Goal: Participate in discussion: Engage in conversation with other users on a specific topic

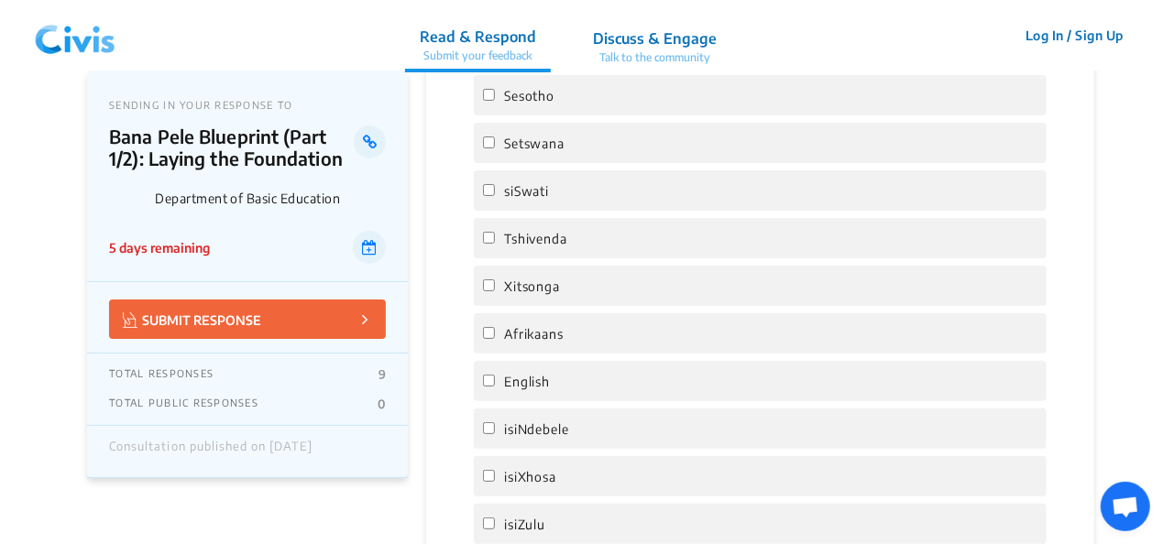
scroll to position [3666, 0]
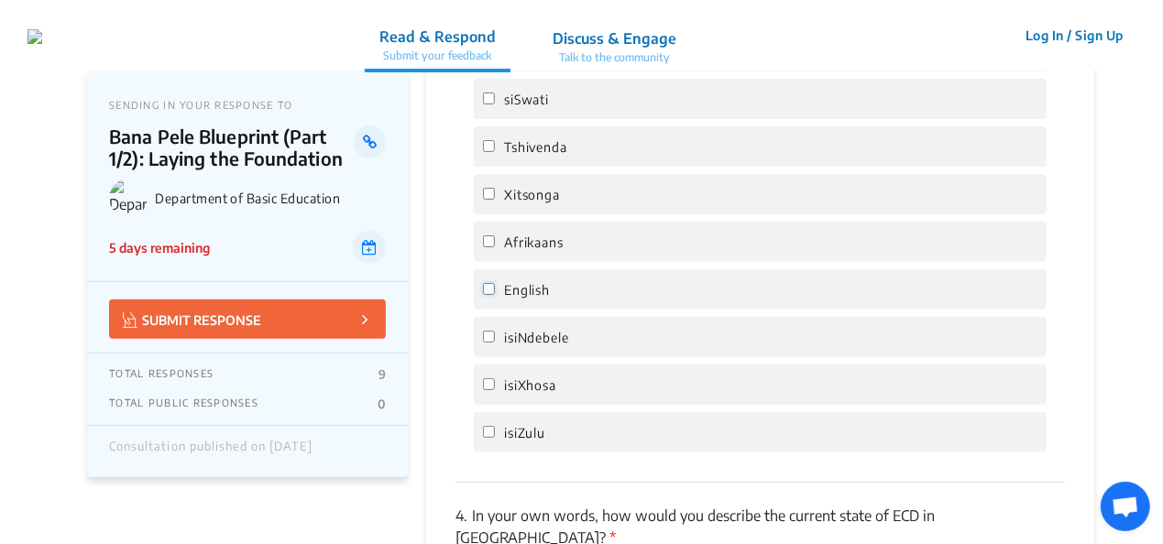
click at [489, 283] on input "English" at bounding box center [489, 289] width 12 height 12
checkbox input "true"
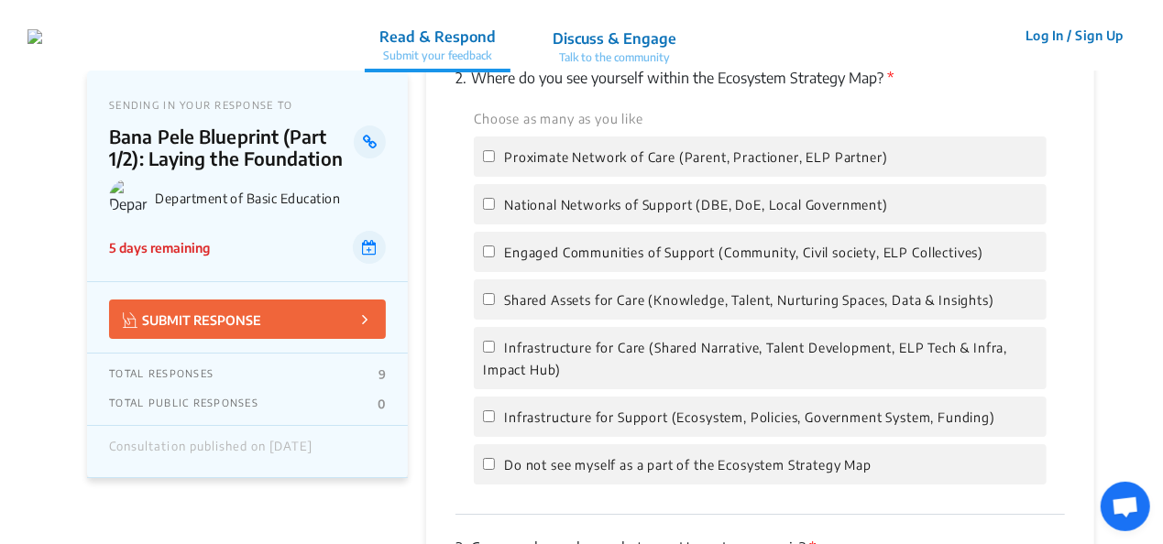
scroll to position [3025, 0]
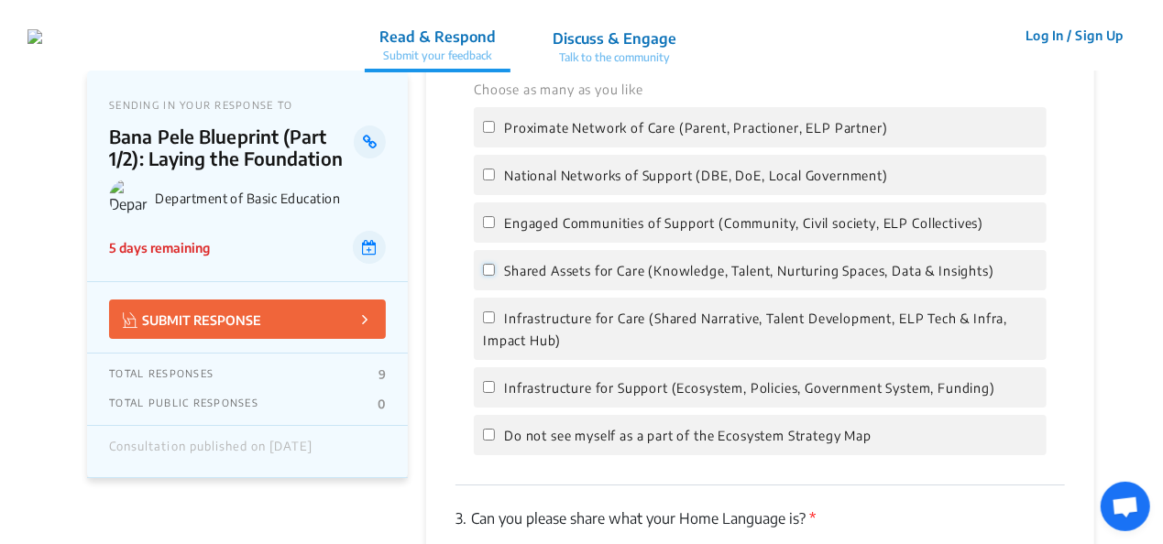
click at [489, 264] on input "Shared Assets for Care (Knowledge, Talent, Nurturing Spaces, Data & Insights)" at bounding box center [489, 270] width 12 height 12
checkbox input "true"
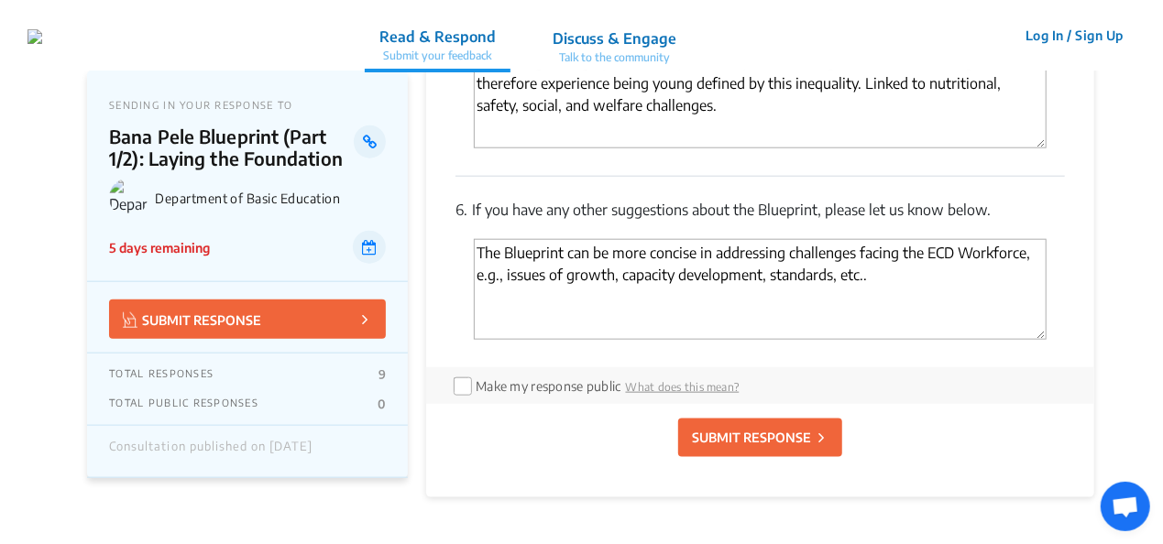
scroll to position [4399, 0]
click at [754, 428] on p "SUBMIT RESPONSE" at bounding box center [751, 437] width 119 height 19
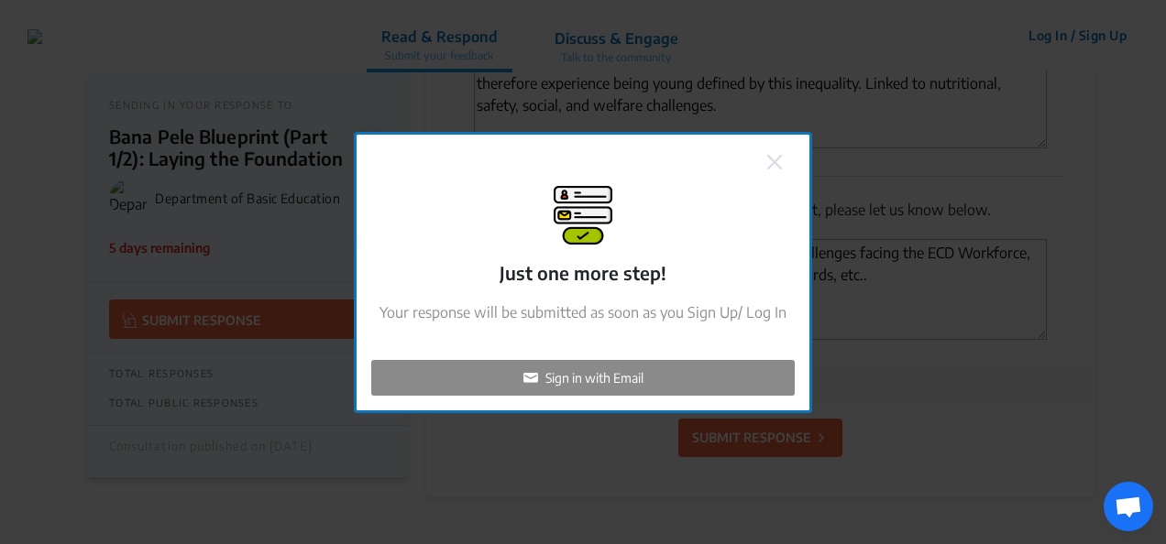
click at [592, 371] on p "Sign in with Email" at bounding box center [594, 377] width 98 height 19
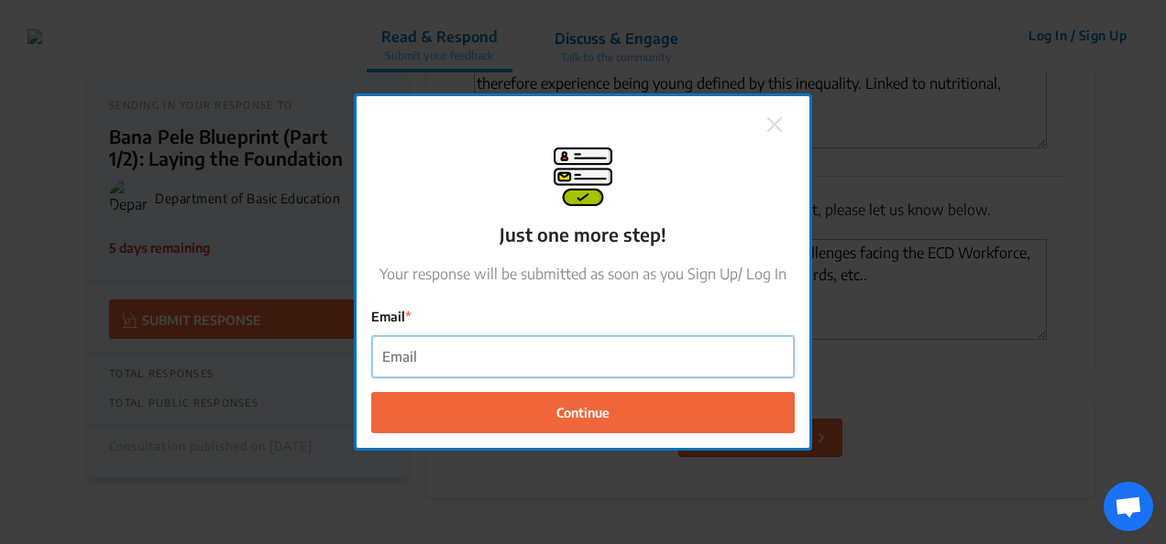
click at [497, 361] on input "Email" at bounding box center [583, 356] width 422 height 41
type input "[PERSON_NAME][EMAIL_ADDRESS][DOMAIN_NAME]"
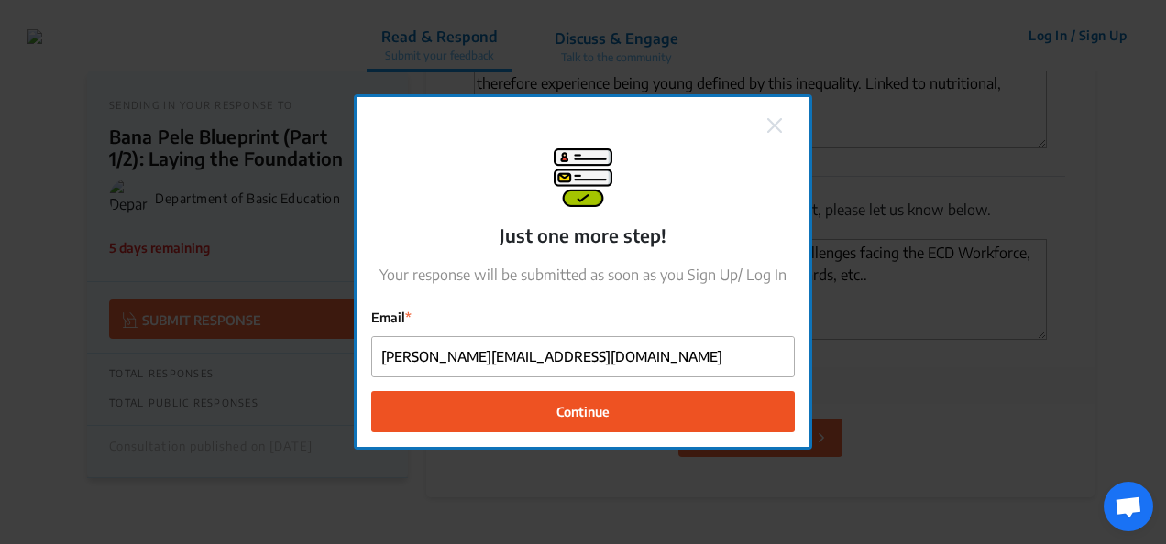
click at [588, 409] on span "Continue" at bounding box center [582, 411] width 53 height 19
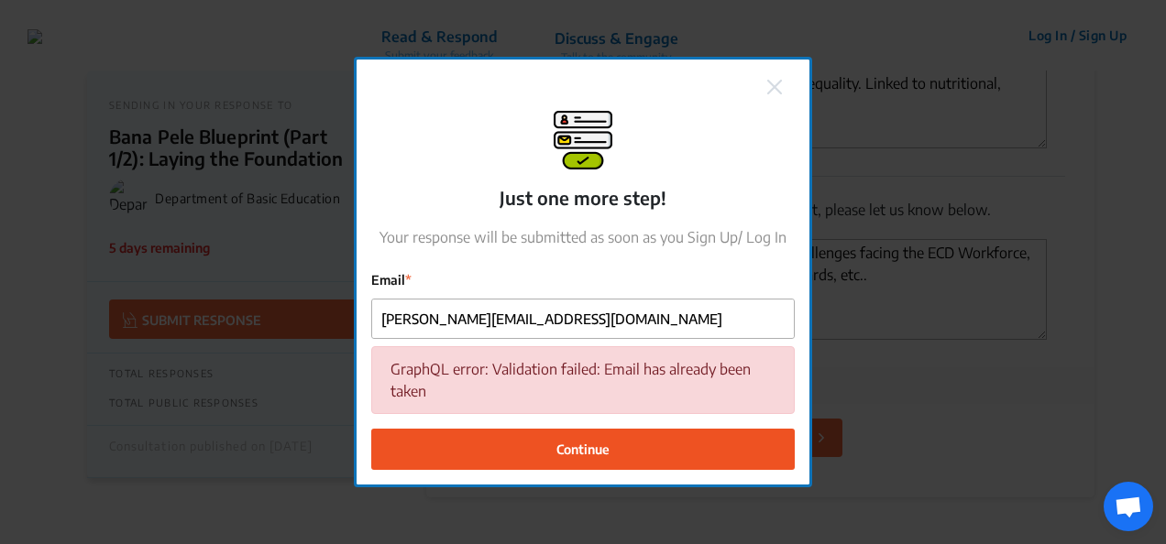
click at [586, 444] on span "Continue" at bounding box center [582, 449] width 53 height 19
click at [774, 82] on img at bounding box center [774, 87] width 15 height 15
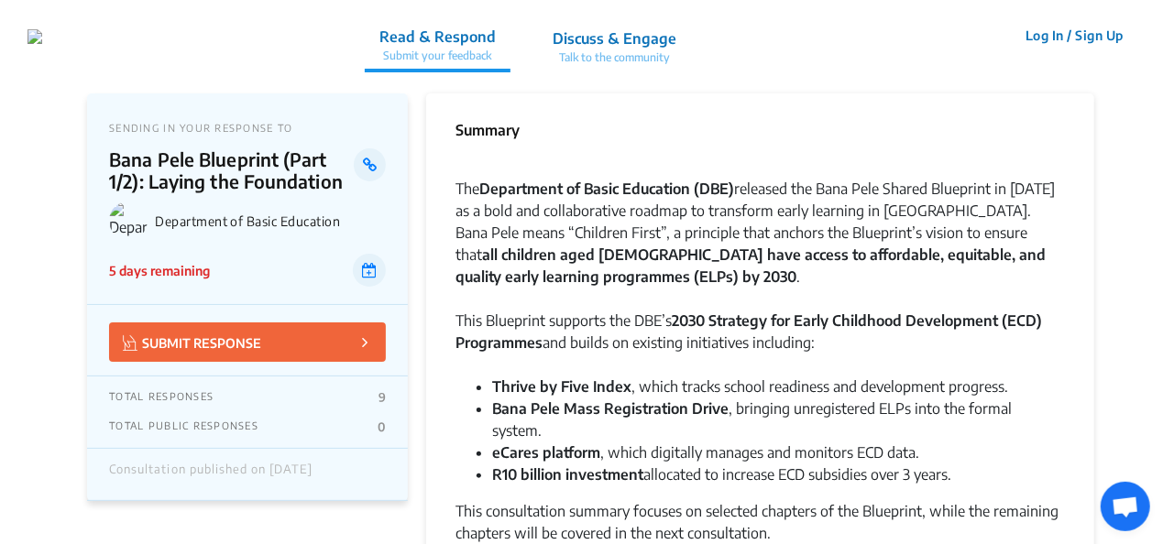
click at [1047, 30] on button "Log In / Sign Up" at bounding box center [1075, 35] width 122 height 28
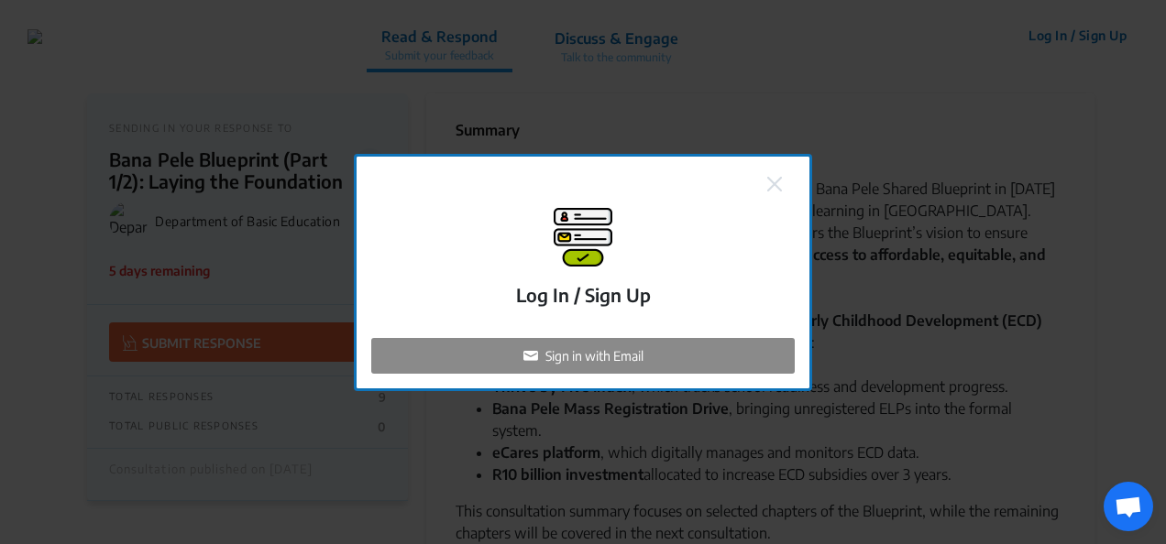
click at [588, 348] on p "Sign in with Email" at bounding box center [594, 355] width 98 height 19
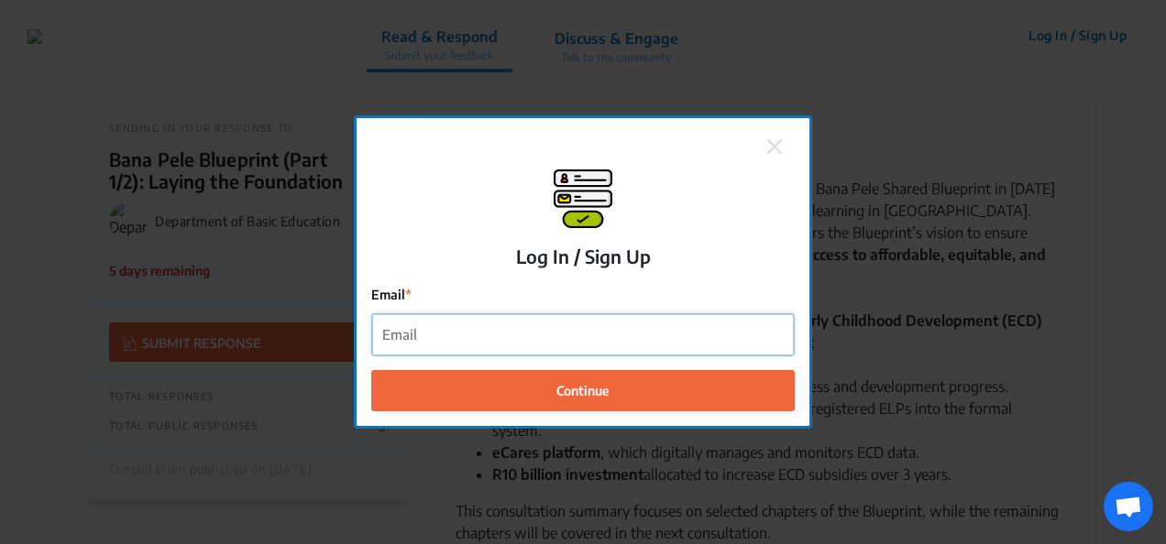
click at [487, 345] on input "Email" at bounding box center [583, 334] width 422 height 41
type input "[PERSON_NAME][EMAIL_ADDRESS][DOMAIN_NAME]"
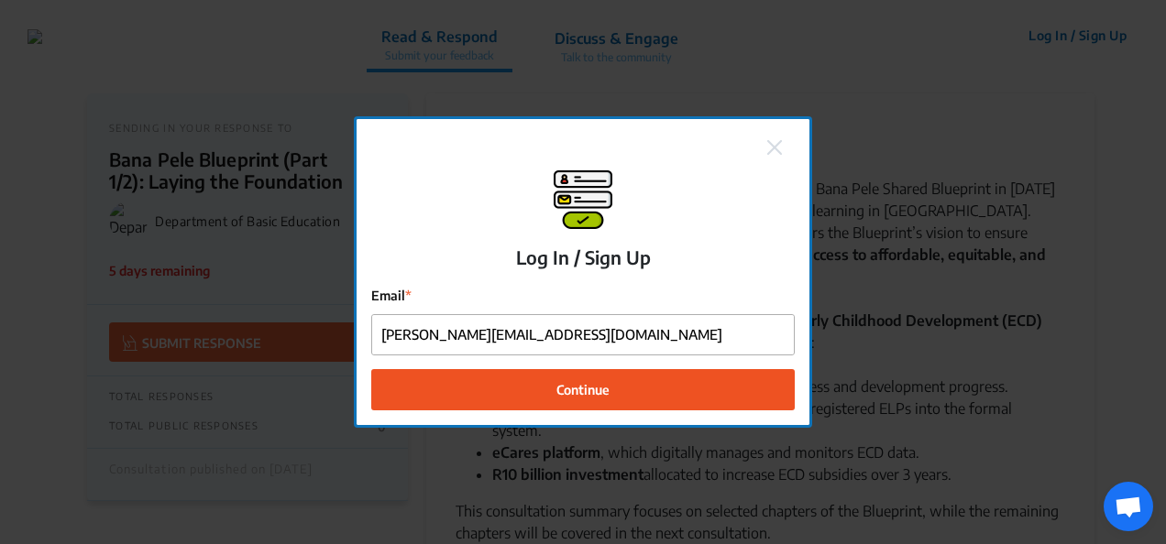
click at [583, 387] on span "Continue" at bounding box center [582, 389] width 53 height 19
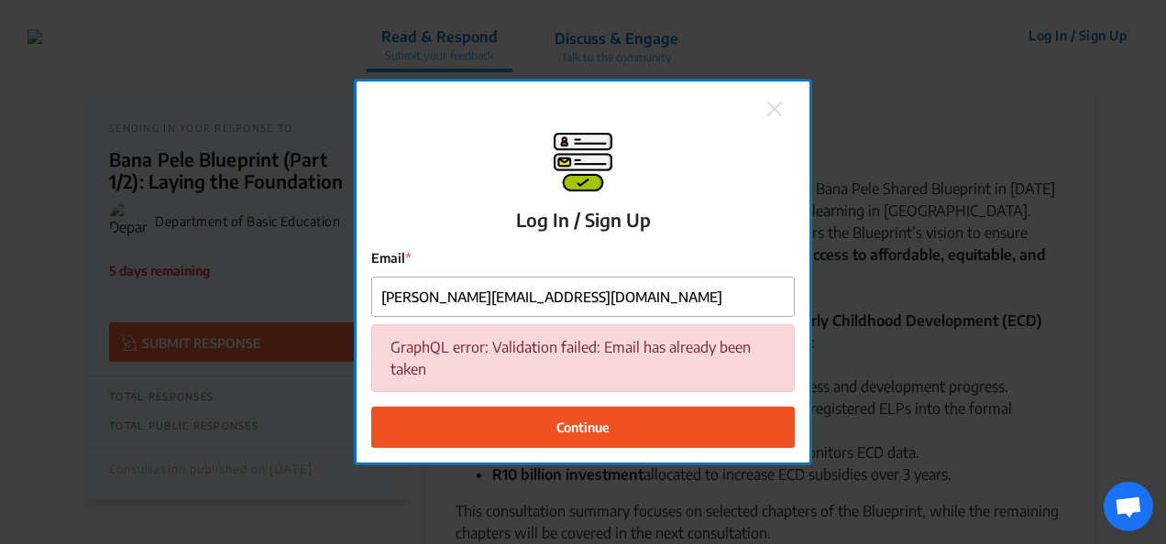
click at [774, 103] on img at bounding box center [774, 109] width 15 height 15
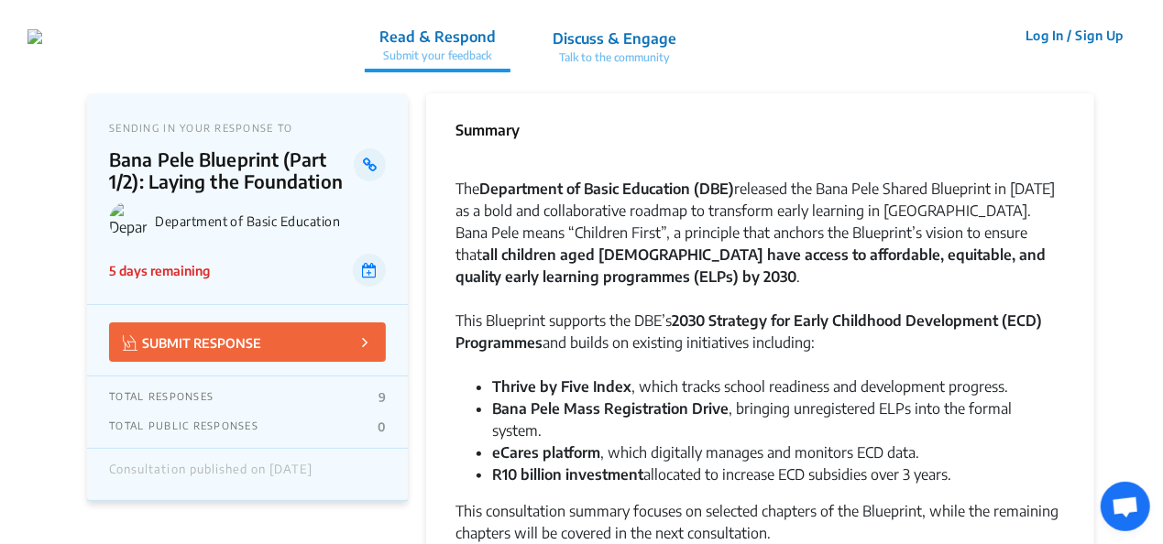
click at [1093, 31] on button "Log In / Sign Up" at bounding box center [1075, 35] width 122 height 28
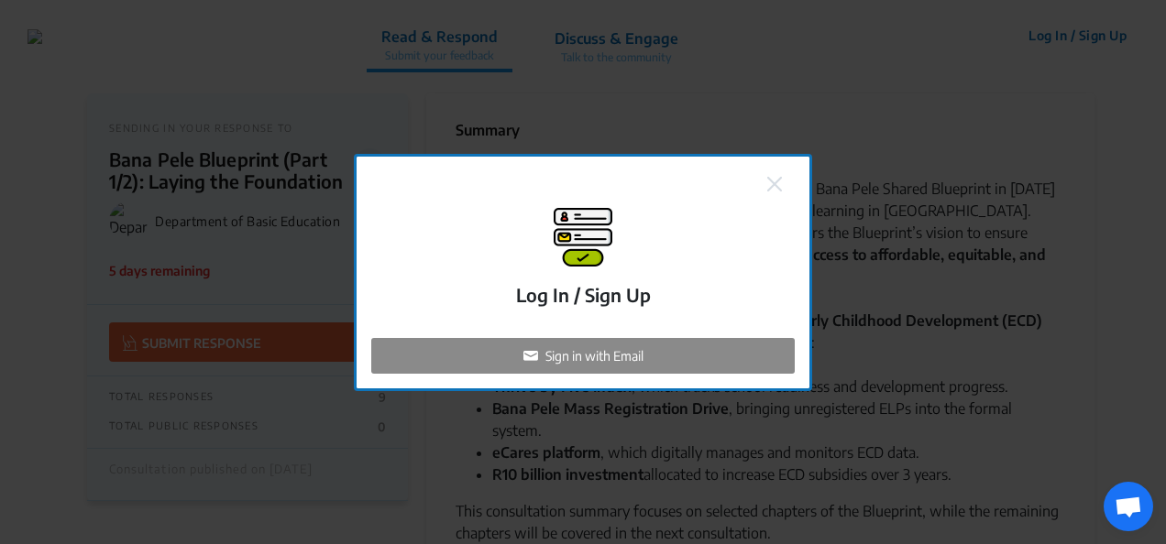
click at [616, 357] on p "Sign in with Email" at bounding box center [594, 355] width 98 height 19
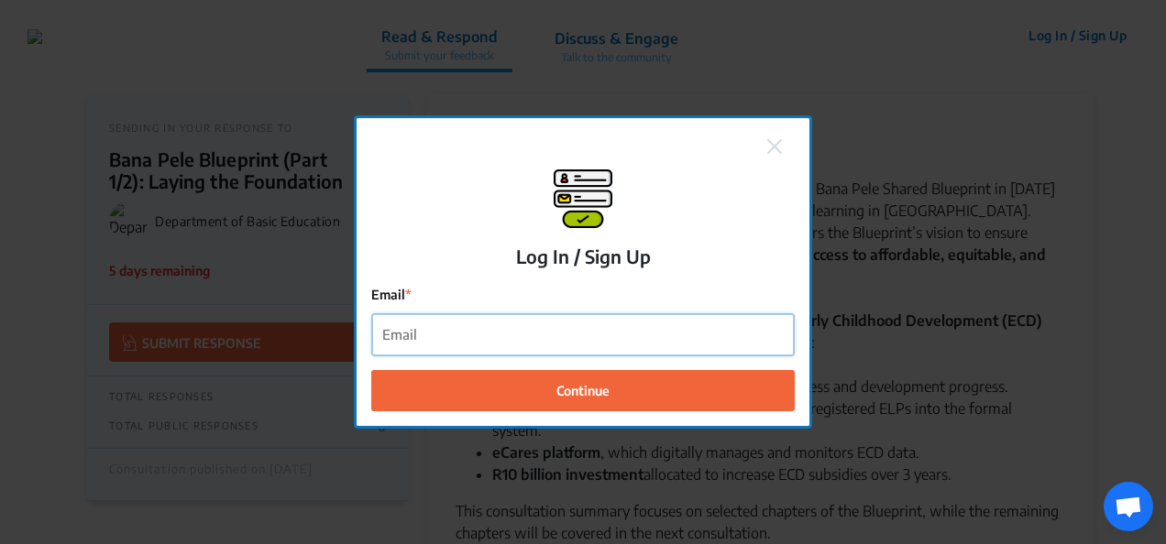
click at [423, 335] on input "Email" at bounding box center [583, 334] width 422 height 41
type input "[PERSON_NAME][EMAIL_ADDRESS][DOMAIN_NAME]"
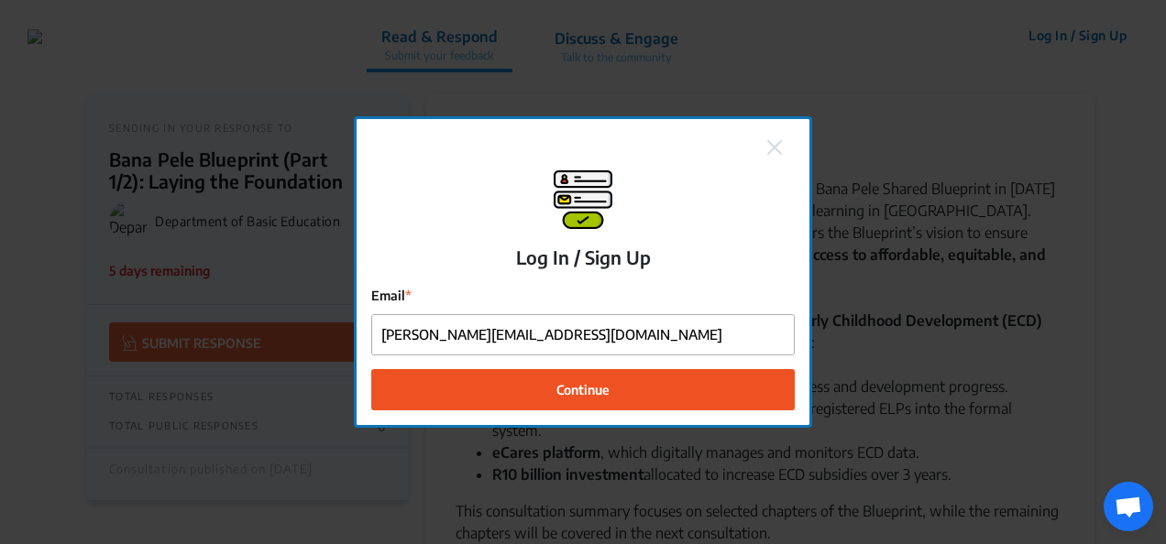
click at [574, 385] on span "Continue" at bounding box center [582, 389] width 53 height 19
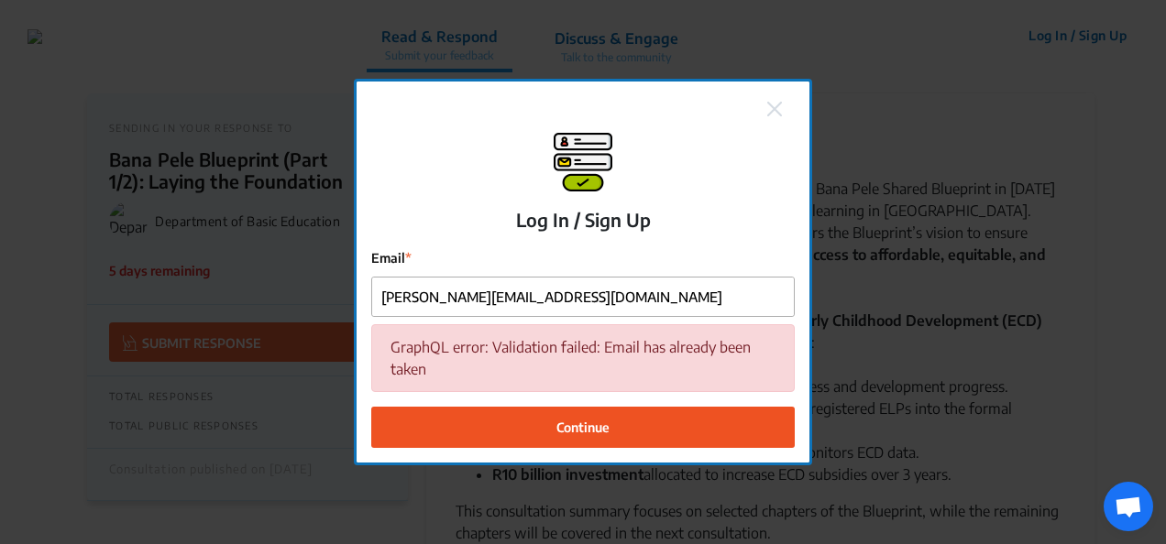
click at [769, 110] on img at bounding box center [774, 109] width 15 height 15
